Goal: Check status

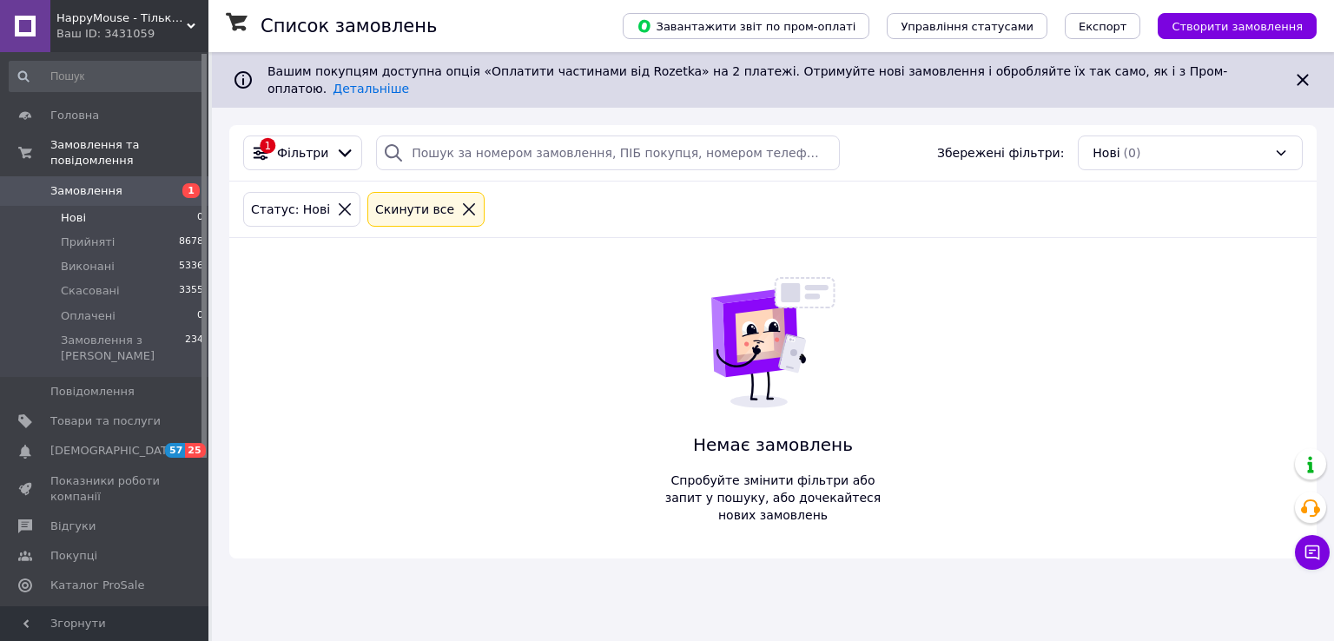
click at [107, 206] on li "Нові 0" at bounding box center [107, 218] width 214 height 24
